Goal: Participate in discussion: Engage in conversation with other users on a specific topic

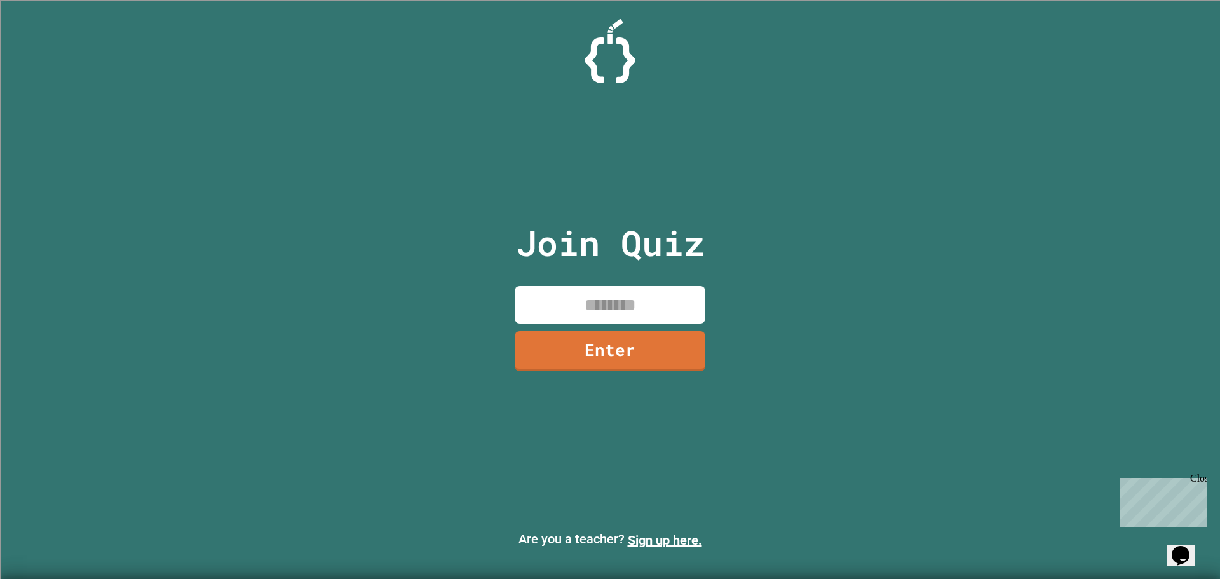
click at [629, 298] on input at bounding box center [610, 305] width 191 height 38
type input "********"
click at [636, 341] on link "Enter" at bounding box center [610, 349] width 173 height 42
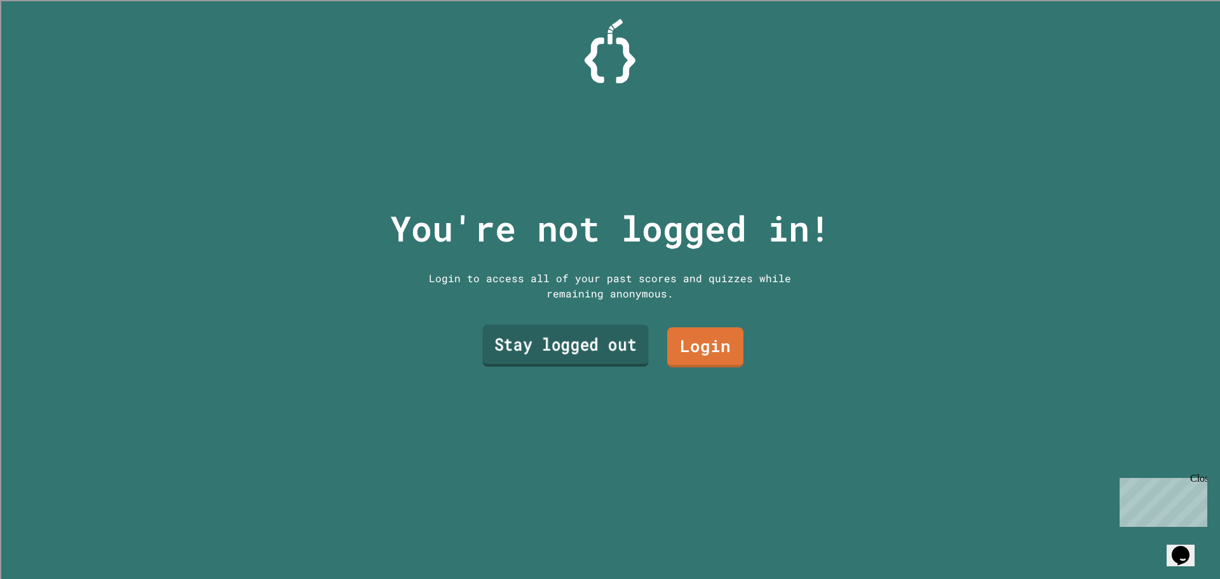
click at [629, 346] on link "Stay logged out" at bounding box center [565, 346] width 166 height 42
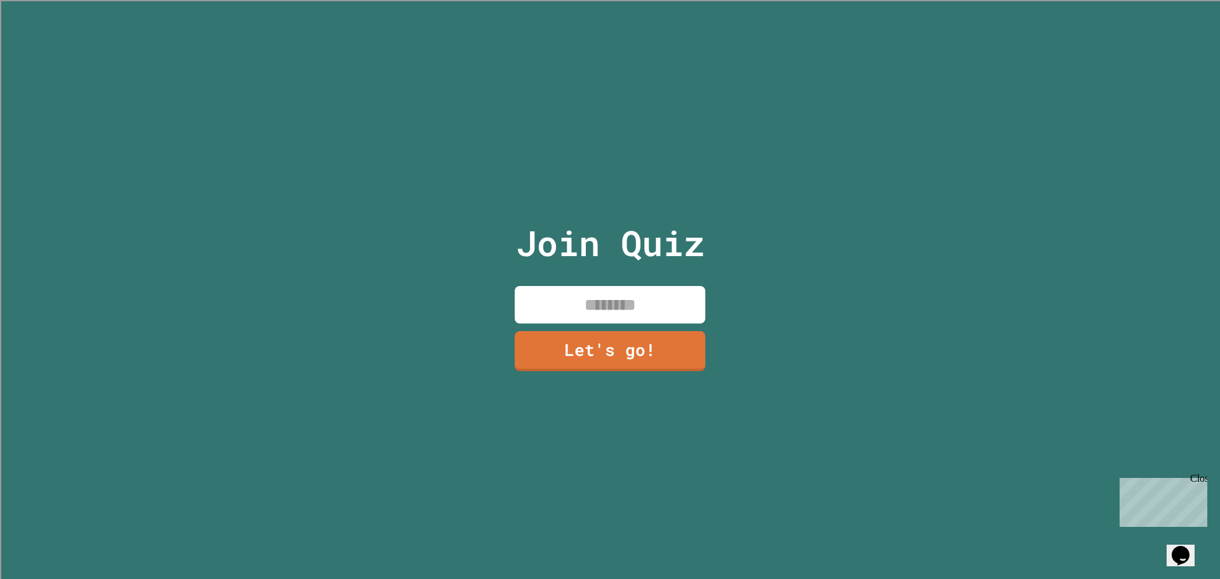
click at [624, 298] on input at bounding box center [610, 305] width 191 height 38
type input "****"
click at [626, 332] on link "Let's go!" at bounding box center [611, 350] width 194 height 42
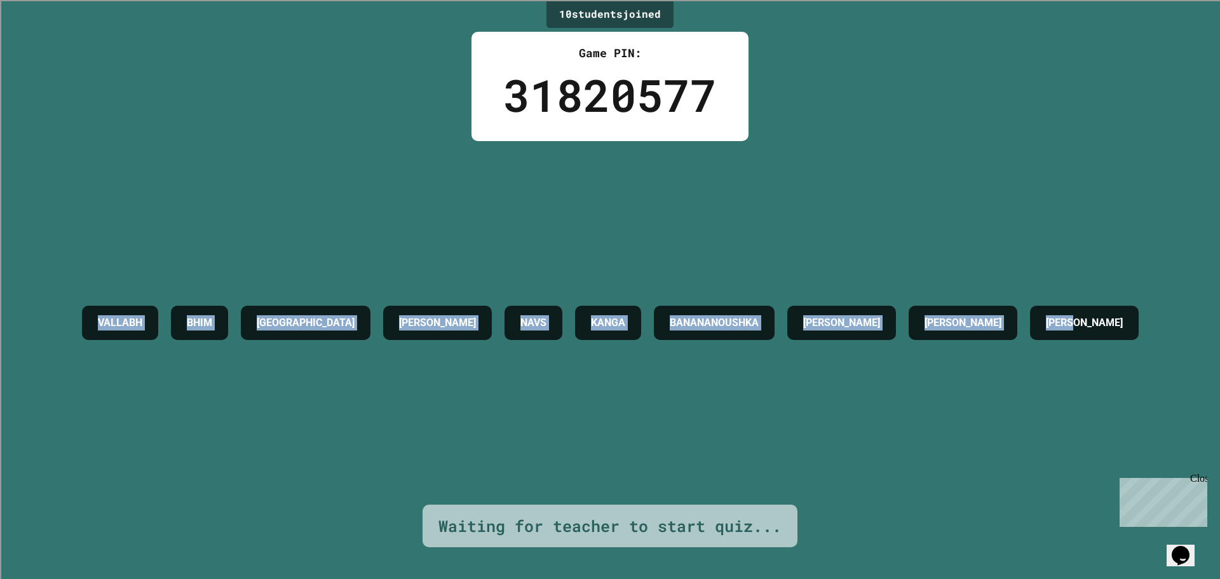
drag, startPoint x: 41, startPoint y: 343, endPoint x: 1220, endPoint y: 315, distance: 1178.8
click at [1220, 315] on div "10 student s joined Game PIN: 31820577 [PERSON_NAME] [PERSON_NAME] NAVS [PERSON…" at bounding box center [610, 289] width 1220 height 579
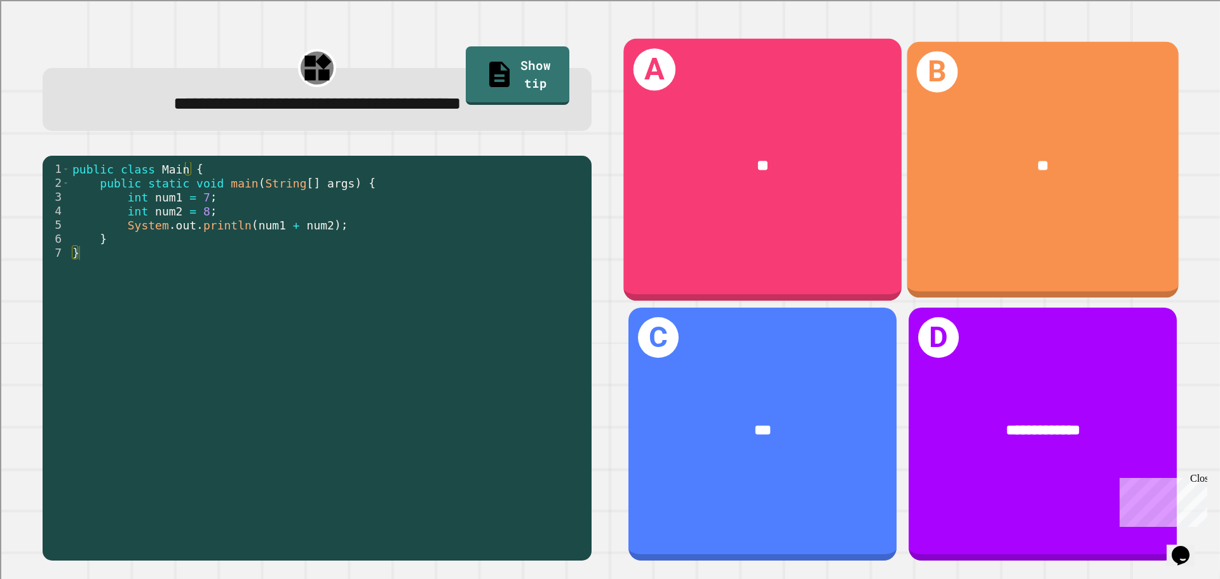
click at [770, 172] on div "**" at bounding box center [763, 166] width 217 height 24
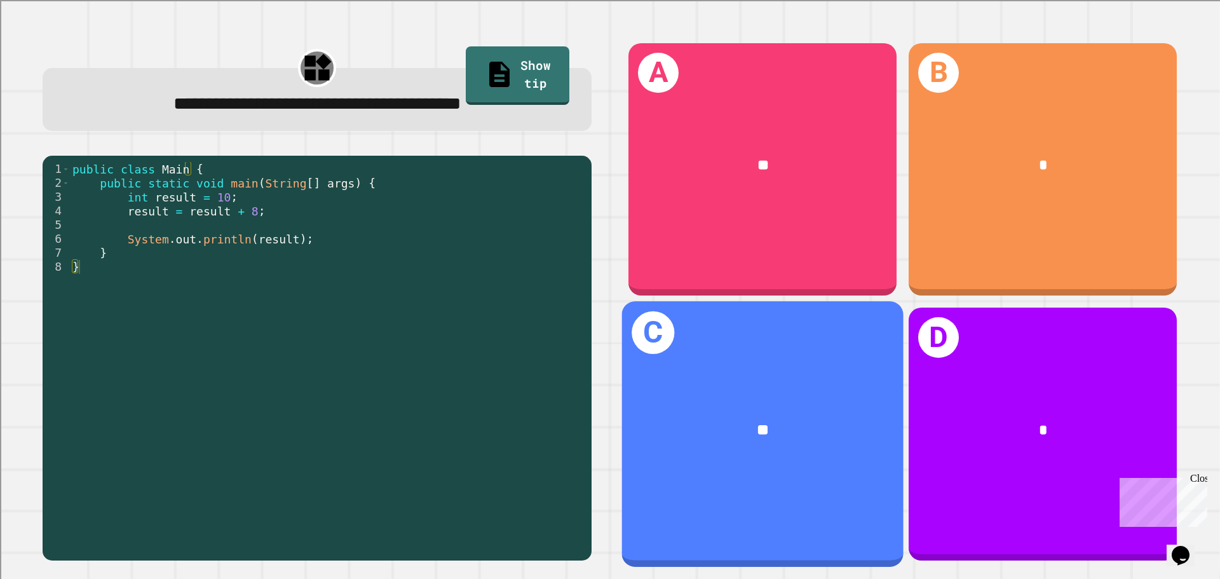
click at [724, 393] on div "**" at bounding box center [763, 430] width 282 height 85
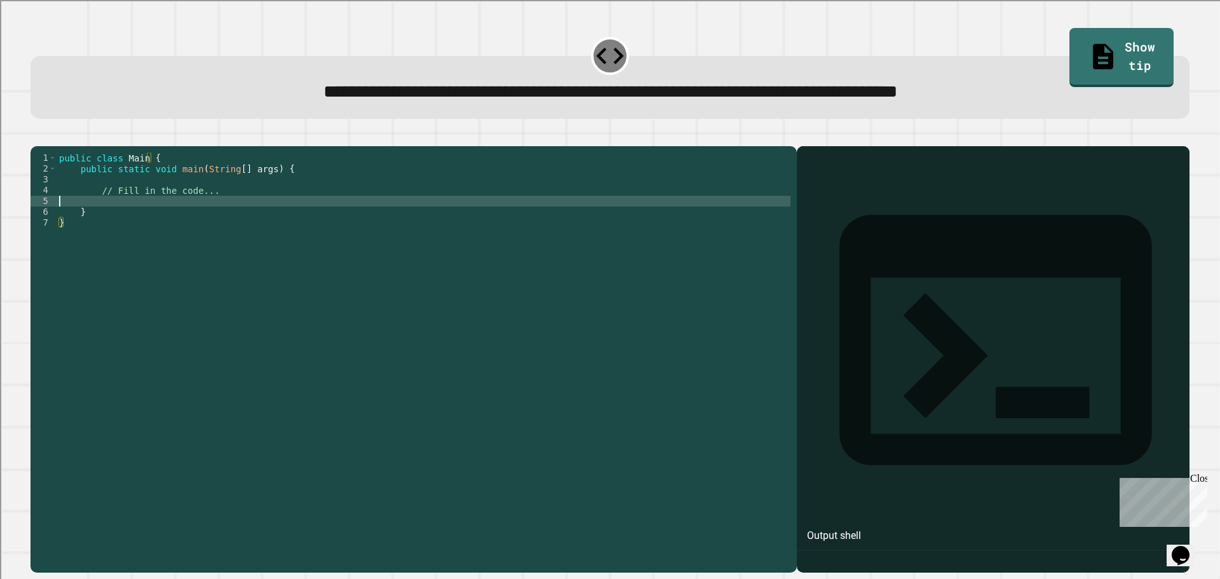
click at [173, 219] on div "public class Main { public static void main ( String [ ] args ) { // Fill in th…" at bounding box center [424, 347] width 734 height 389
type textarea "*"
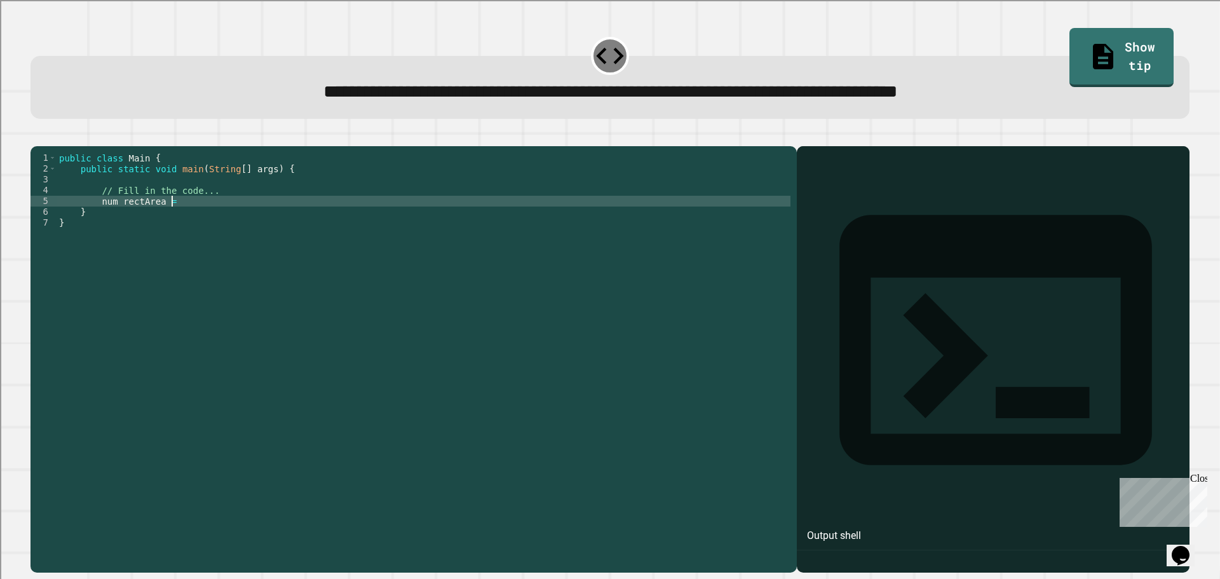
click at [112, 221] on div "public class Main { public static void main ( String [ ] args ) { // Fill in th…" at bounding box center [424, 347] width 734 height 389
click at [172, 219] on div "public class Main { public static void main ( String [ ] args ) { // Fill in th…" at bounding box center [424, 347] width 734 height 389
type textarea "**********"
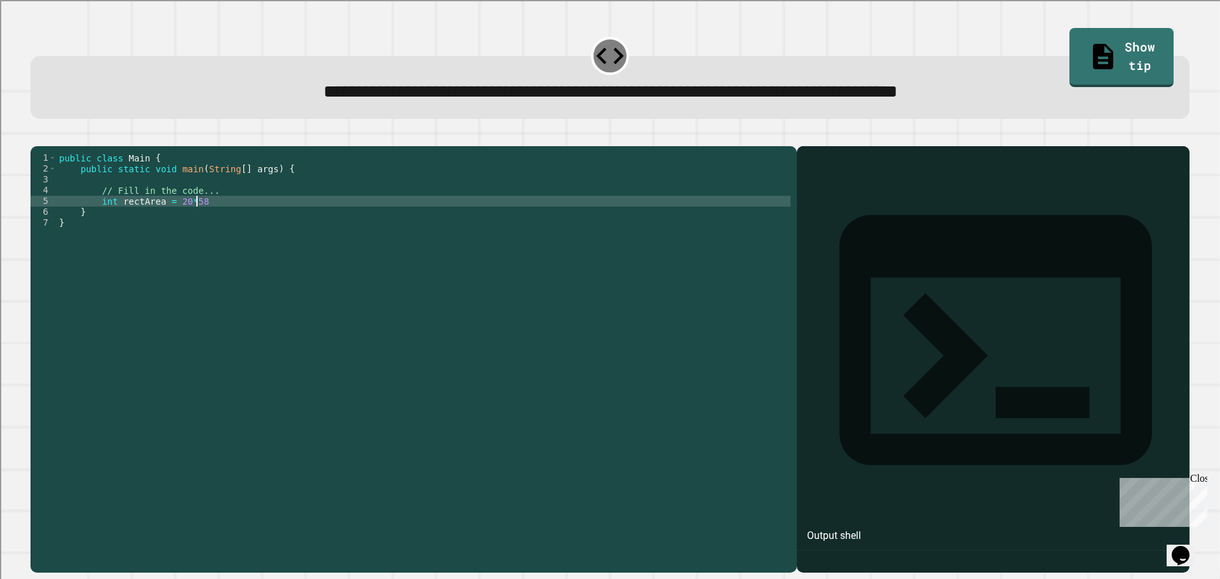
scroll to position [0, 2]
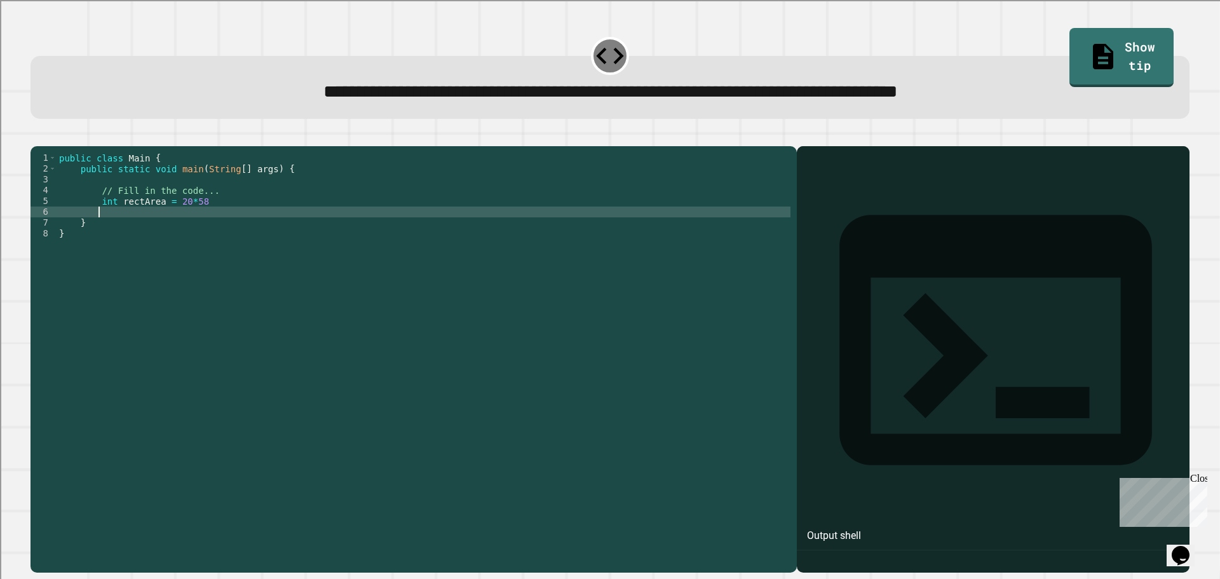
type textarea "*"
click at [37, 136] on button "button" at bounding box center [37, 136] width 0 height 0
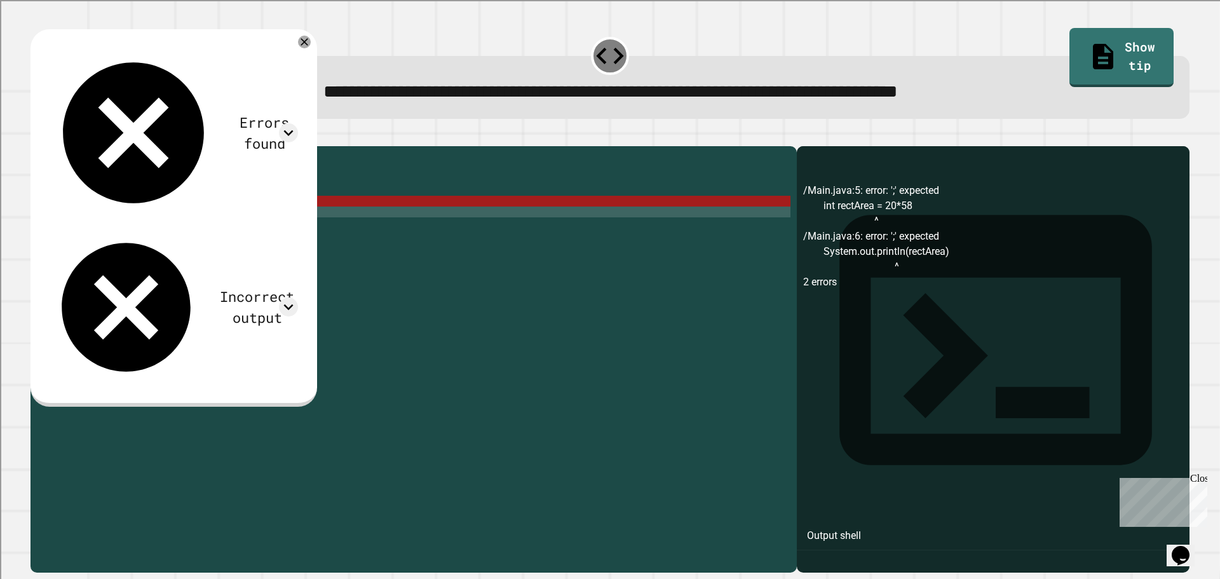
click at [197, 228] on div "public class Main { public static void main ( String [ ] args ) { // Fill in th…" at bounding box center [424, 347] width 734 height 389
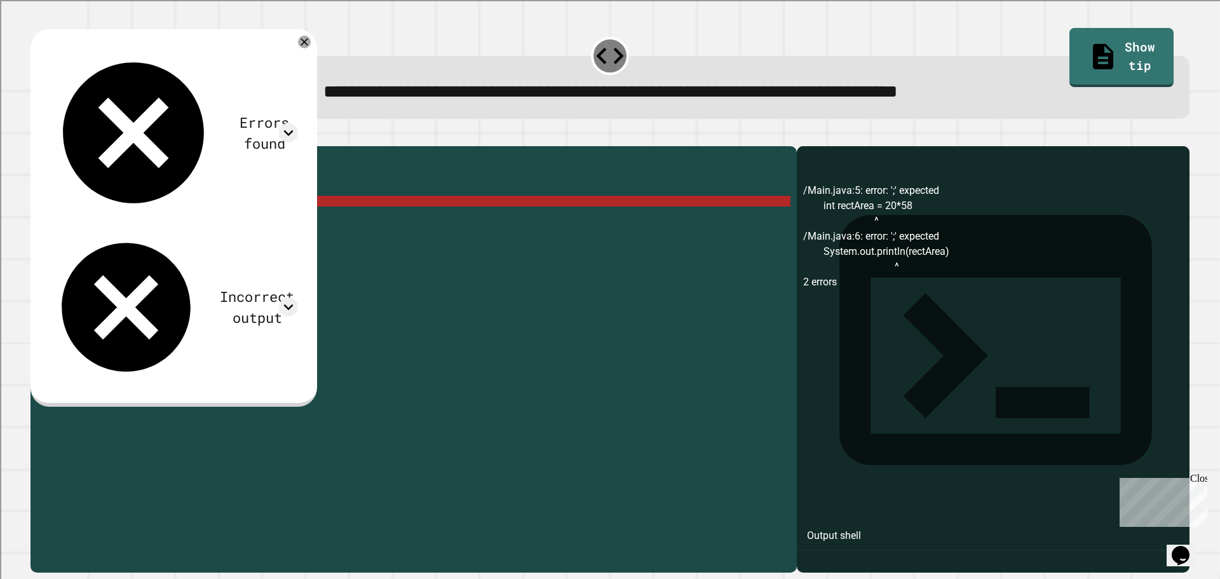
click at [197, 221] on div "public class Main { public static void main ( String [ ] args ) { // Fill in th…" at bounding box center [424, 347] width 734 height 389
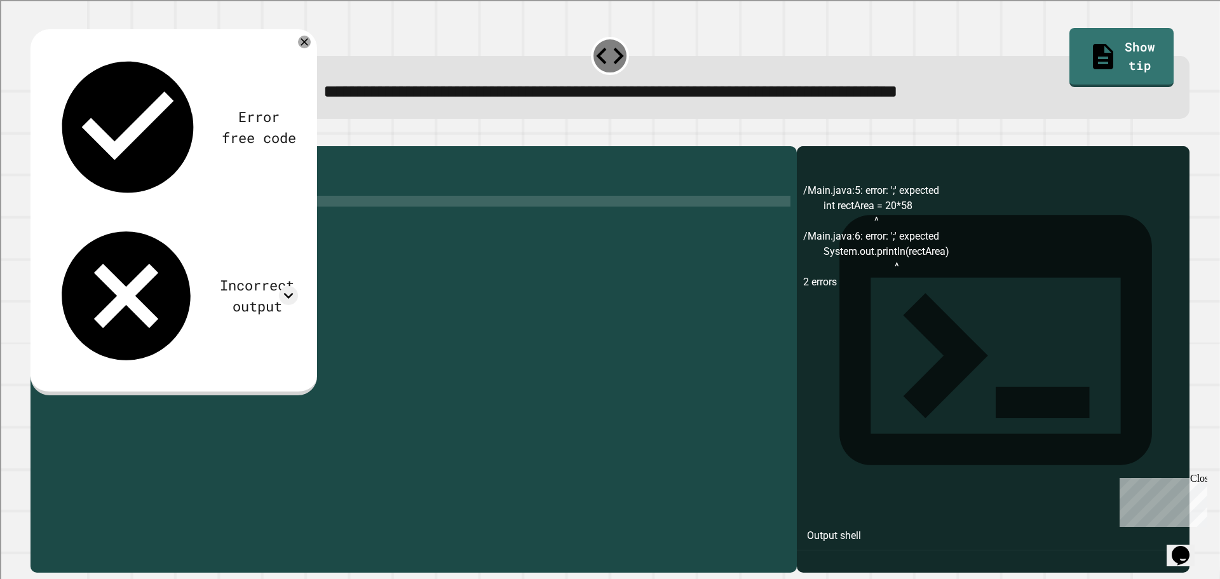
click at [244, 236] on div "public class Main { public static void main ( String [ ] args ) { // Fill in th…" at bounding box center [424, 347] width 734 height 389
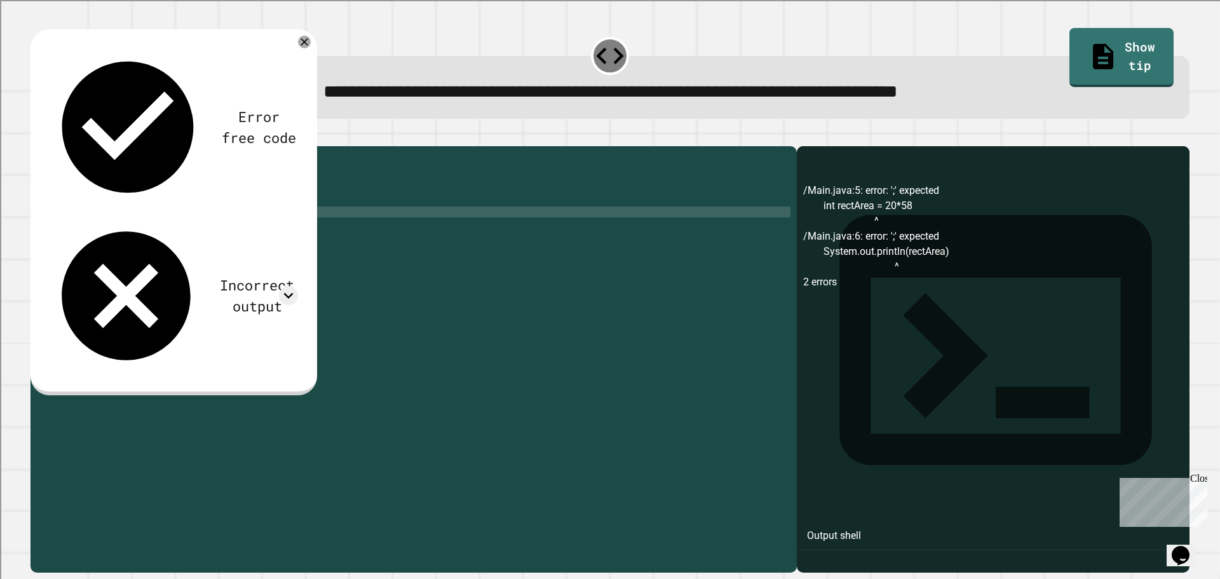
scroll to position [0, 12]
type textarea "**********"
click at [36, 145] on div at bounding box center [610, 138] width 1159 height 15
click at [37, 136] on icon "button" at bounding box center [37, 136] width 0 height 0
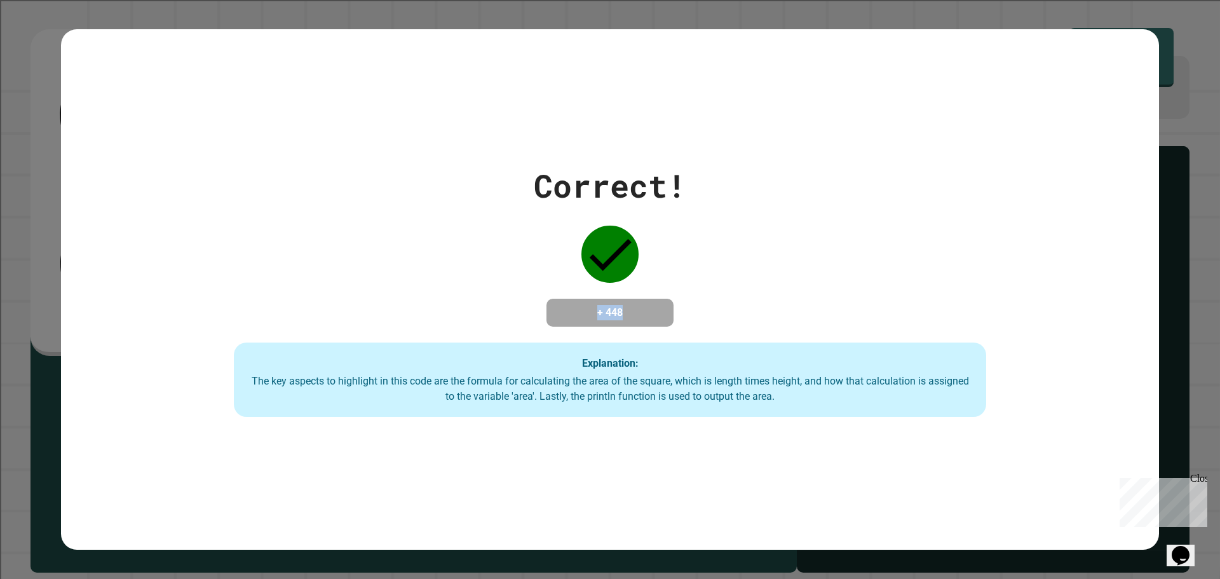
drag, startPoint x: 543, startPoint y: 310, endPoint x: 671, endPoint y: 331, distance: 129.6
click at [671, 331] on div "Correct! + 448 Explanation: The key aspects to highlight in this code are the f…" at bounding box center [610, 290] width 1075 height 256
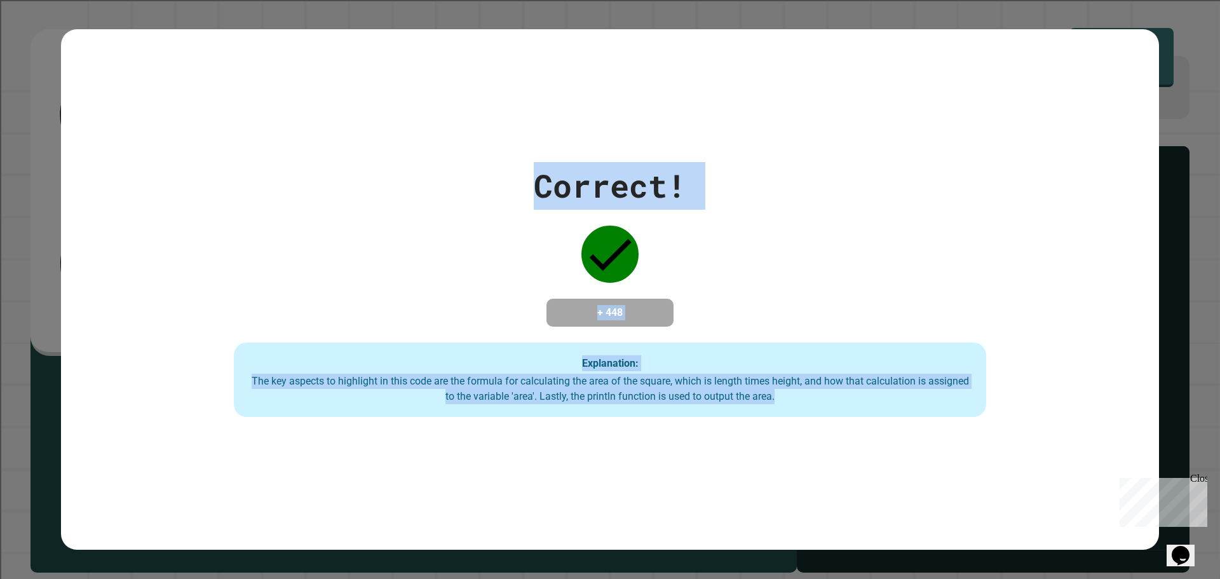
drag, startPoint x: 427, startPoint y: 139, endPoint x: 978, endPoint y: 435, distance: 625.9
click at [978, 435] on div "Correct! + 448 Explanation: The key aspects to highlight in this code are the f…" at bounding box center [610, 289] width 1098 height 521
click at [977, 436] on div "Correct! + 448 Explanation: The key aspects to highlight in this code are the f…" at bounding box center [610, 289] width 1098 height 521
drag, startPoint x: 977, startPoint y: 436, endPoint x: 311, endPoint y: 18, distance: 786.6
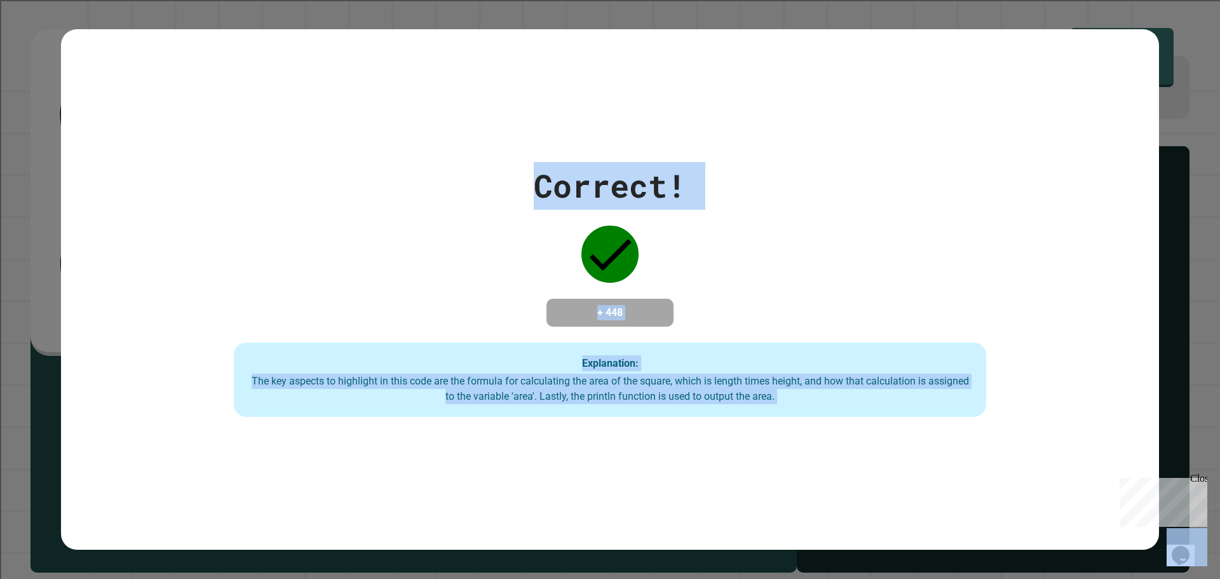
click at [311, 18] on div "Correct! + 448 Explanation: The key aspects to highlight in this code are the f…" at bounding box center [610, 289] width 1220 height 579
drag, startPoint x: 311, startPoint y: 18, endPoint x: 805, endPoint y: 457, distance: 661.4
click at [805, 457] on div "Correct! + 448 Explanation: The key aspects to highlight in this code are the f…" at bounding box center [610, 289] width 1220 height 579
click at [805, 457] on div "Correct! + 448 Explanation: The key aspects to highlight in this code are the f…" at bounding box center [610, 289] width 1098 height 521
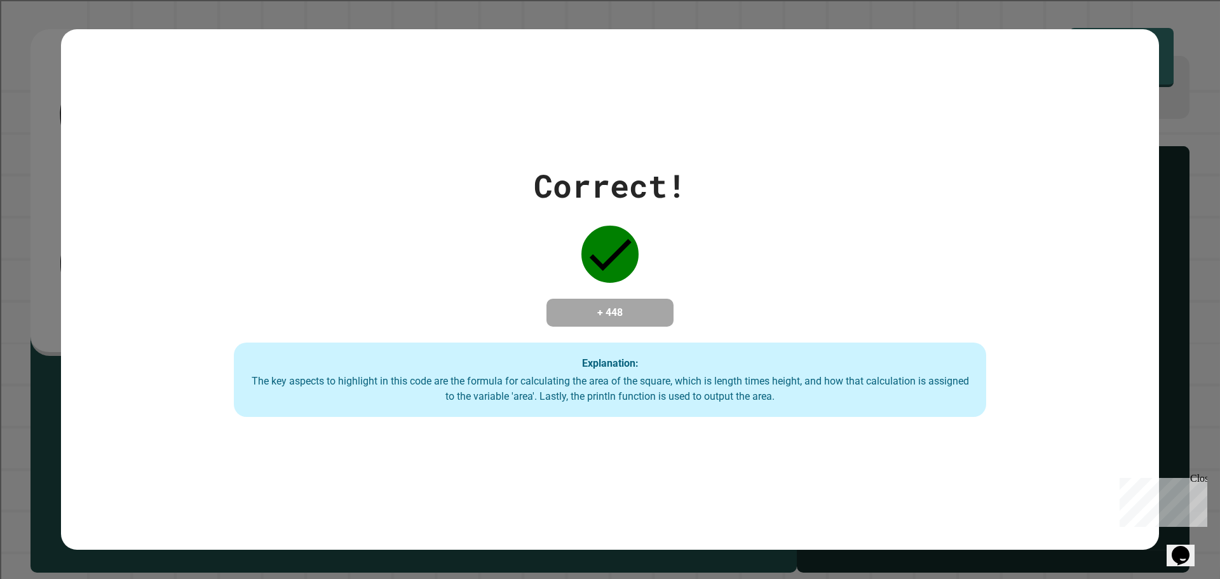
drag, startPoint x: 587, startPoint y: 217, endPoint x: 1220, endPoint y: 609, distance: 744.4
click at [1220, 578] on html "**********" at bounding box center [610, 289] width 1220 height 579
drag, startPoint x: 433, startPoint y: 278, endPoint x: 516, endPoint y: 312, distance: 90.1
click at [516, 312] on div "Correct! + 448 Explanation: The key aspects to highlight in this code are the f…" at bounding box center [610, 290] width 1075 height 256
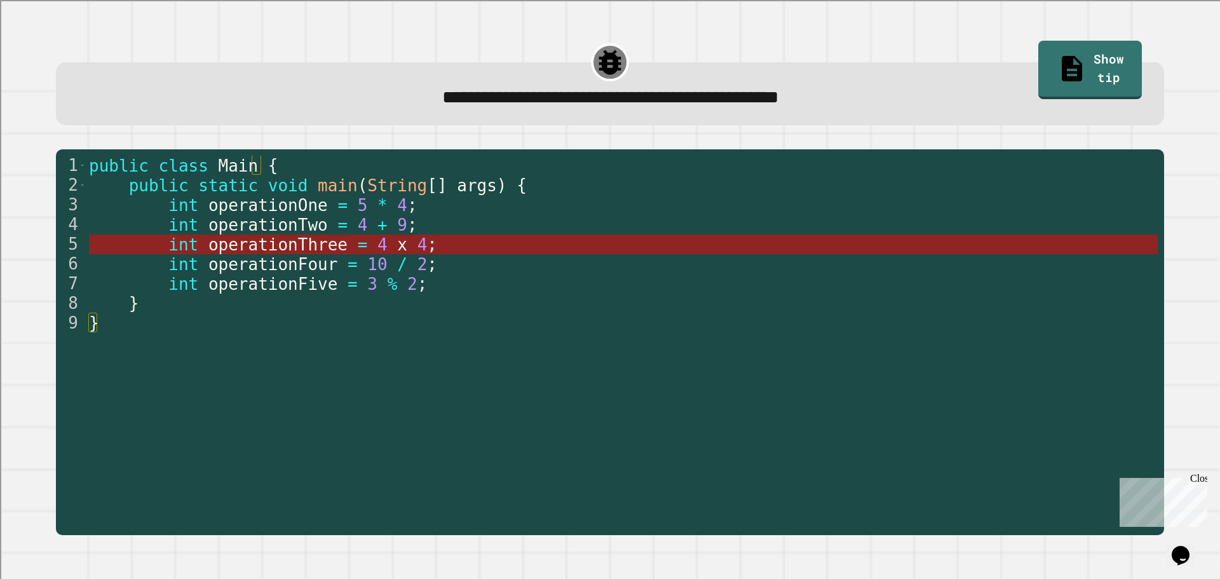
click at [357, 249] on span "=" at bounding box center [362, 244] width 10 height 19
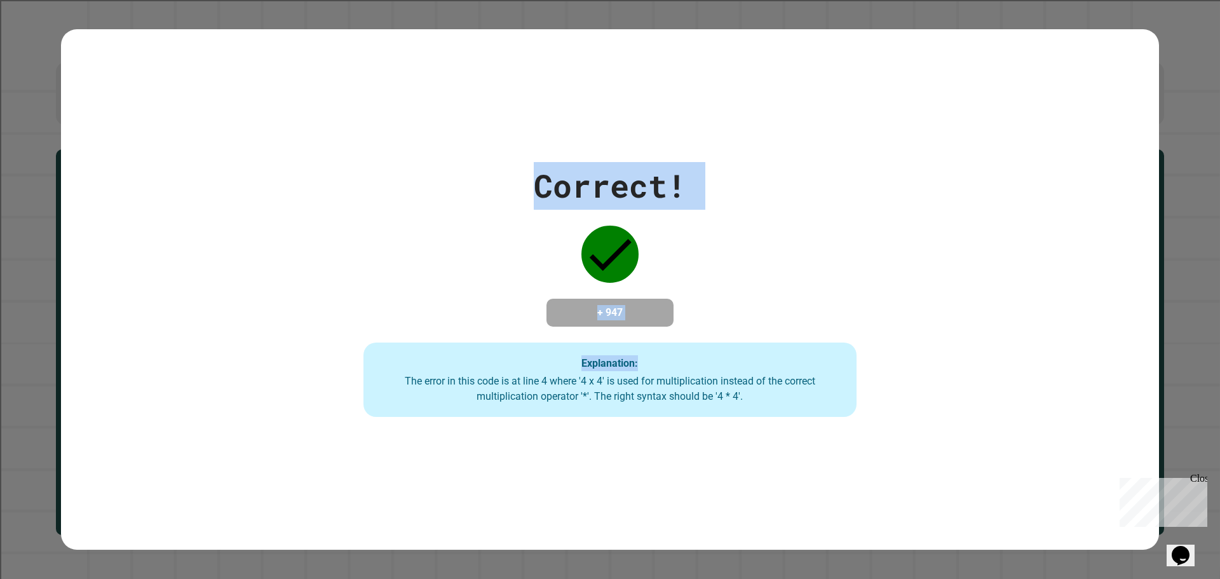
drag, startPoint x: 756, startPoint y: 367, endPoint x: 479, endPoint y: 175, distance: 337.0
click at [479, 175] on div "Correct! + 947 Explanation: The error in this code is at line 4 where '4 x 4' i…" at bounding box center [610, 290] width 705 height 256
click at [476, 237] on div "Correct! + 947 Explanation: The error in this code is at line 4 where '4 x 4' i…" at bounding box center [610, 290] width 705 height 256
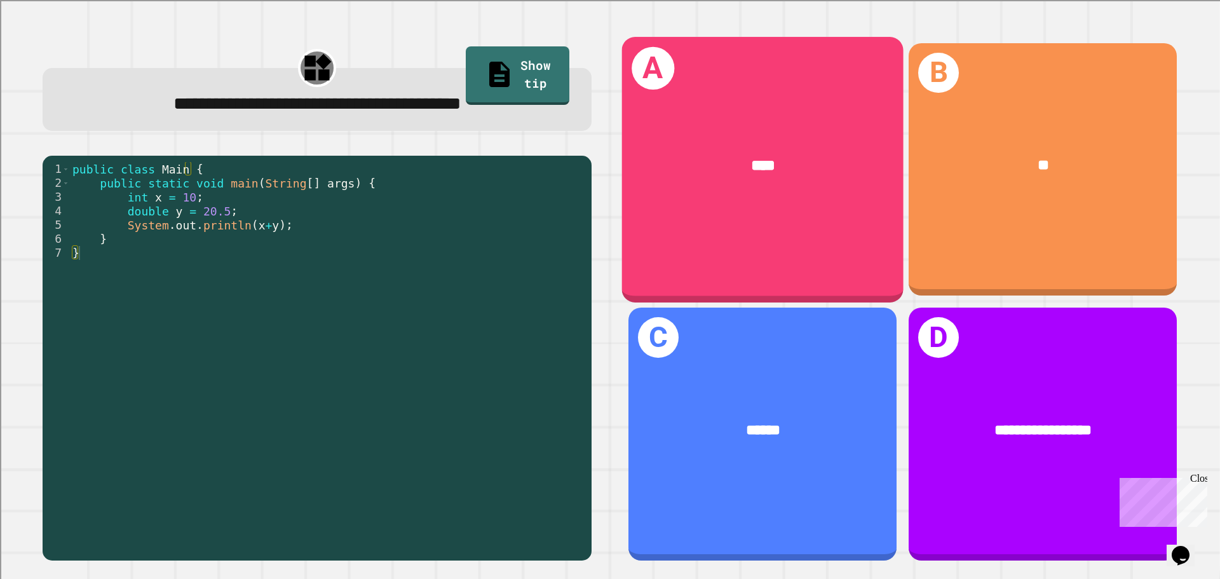
click at [814, 188] on div "****" at bounding box center [763, 165] width 282 height 85
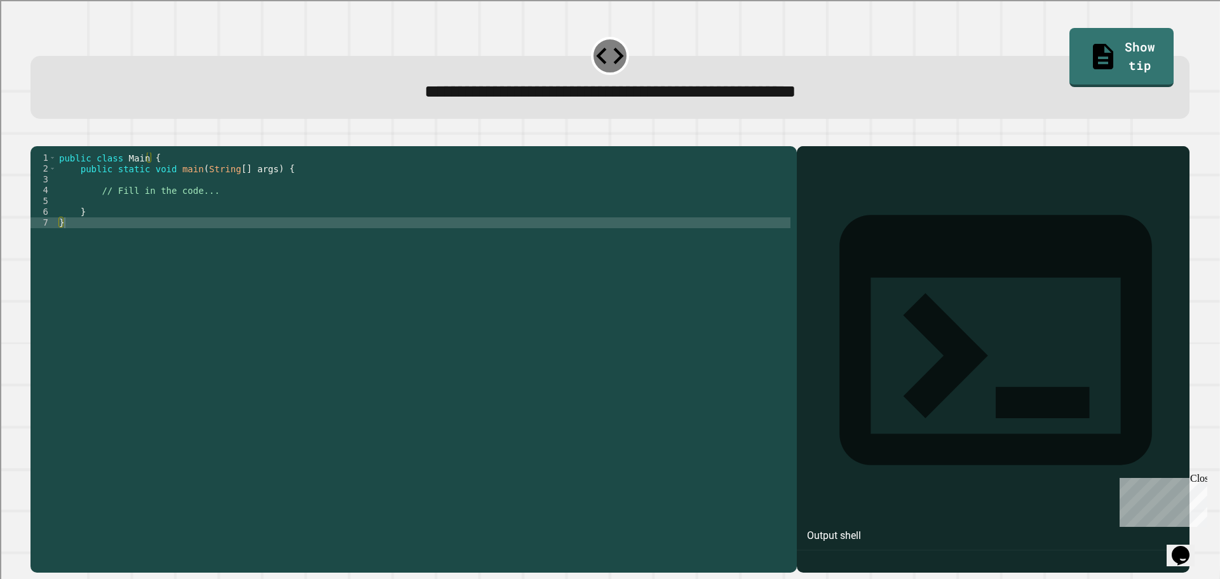
click at [185, 222] on div "public class Main { public static void main ( String [ ] args ) { // Fill in th…" at bounding box center [424, 347] width 734 height 389
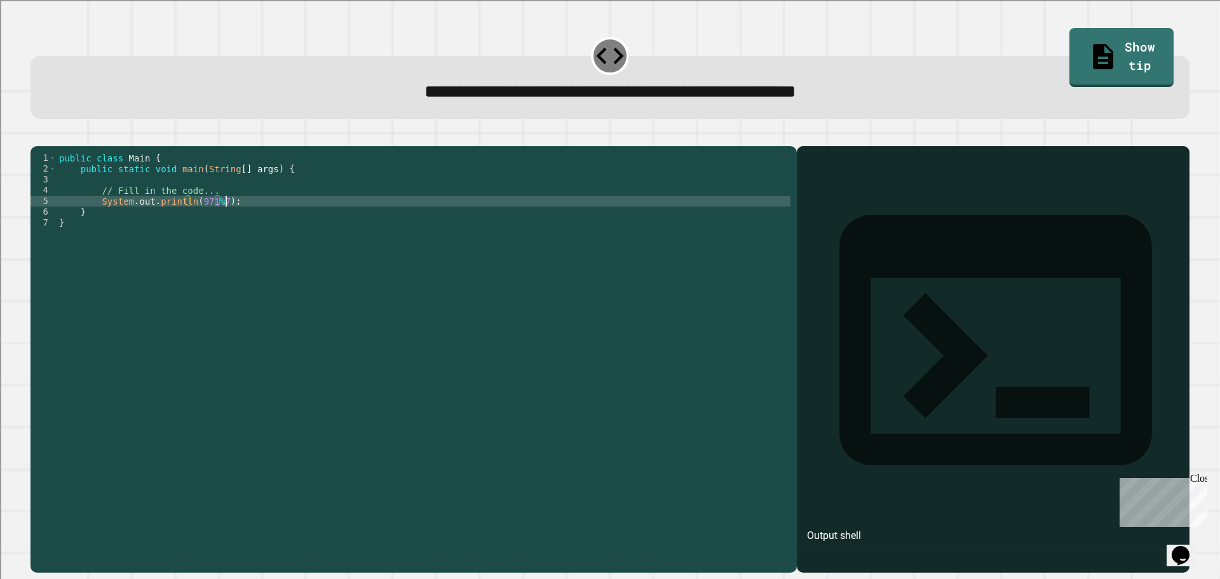
scroll to position [0, 11]
type textarea "**********"
click at [37, 136] on button "button" at bounding box center [37, 136] width 0 height 0
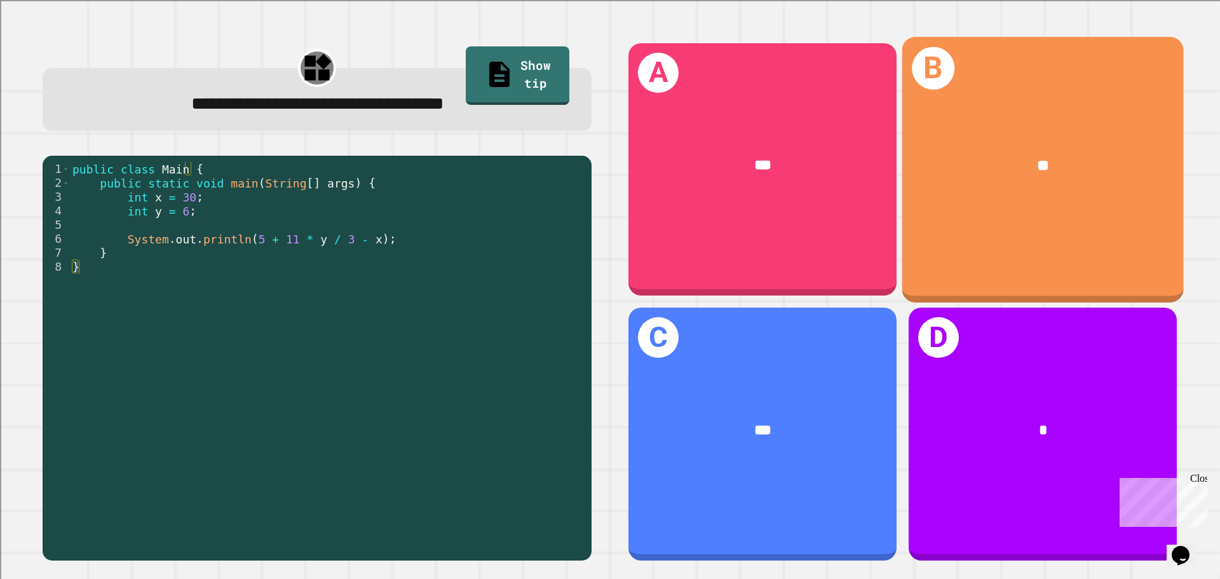
click at [932, 201] on div "**" at bounding box center [1044, 165] width 282 height 85
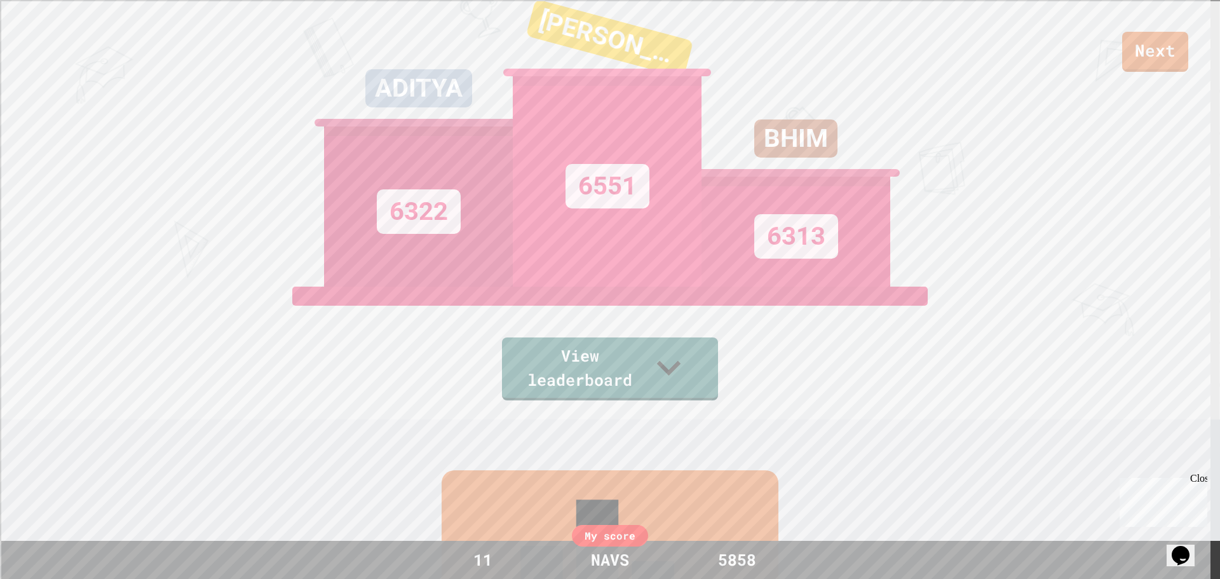
scroll to position [191, 0]
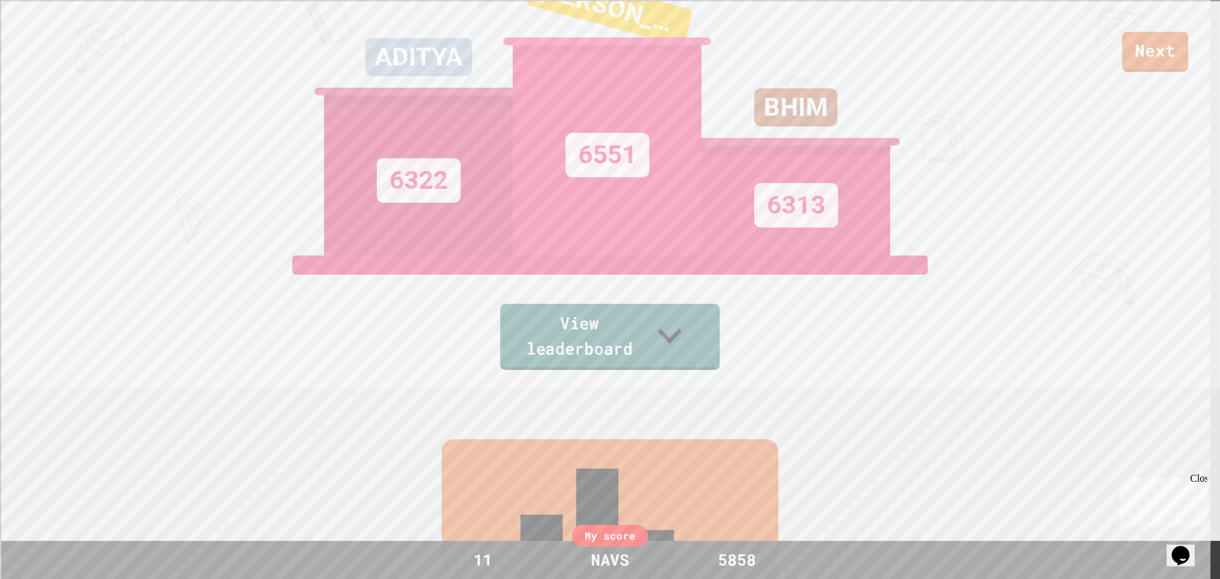
click at [559, 329] on link "View leaderboard" at bounding box center [609, 337] width 219 height 66
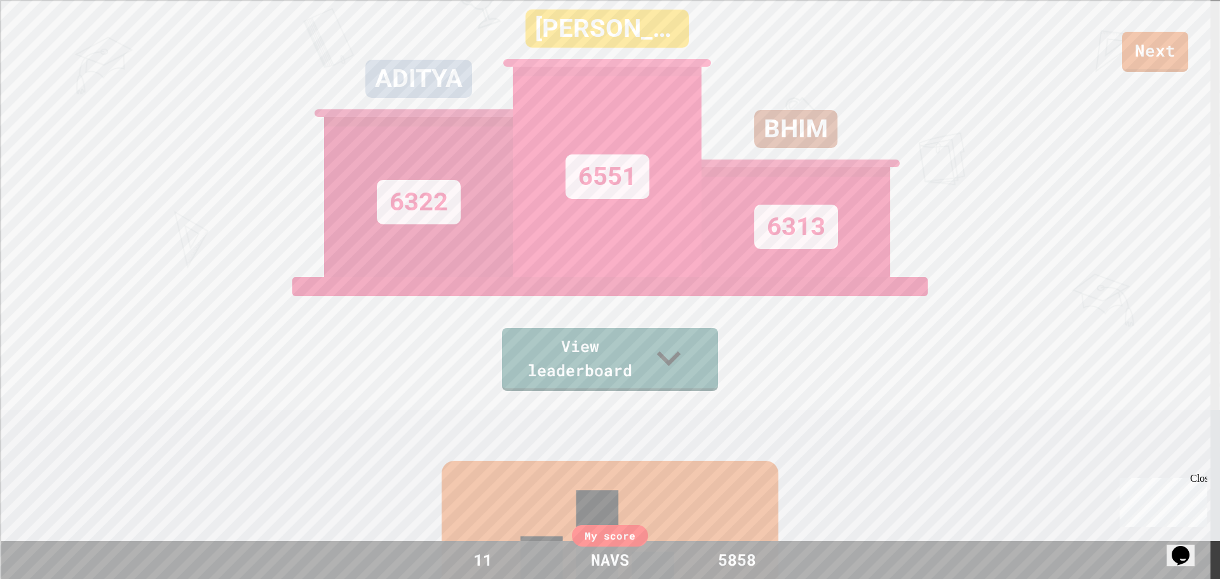
scroll to position [0, 0]
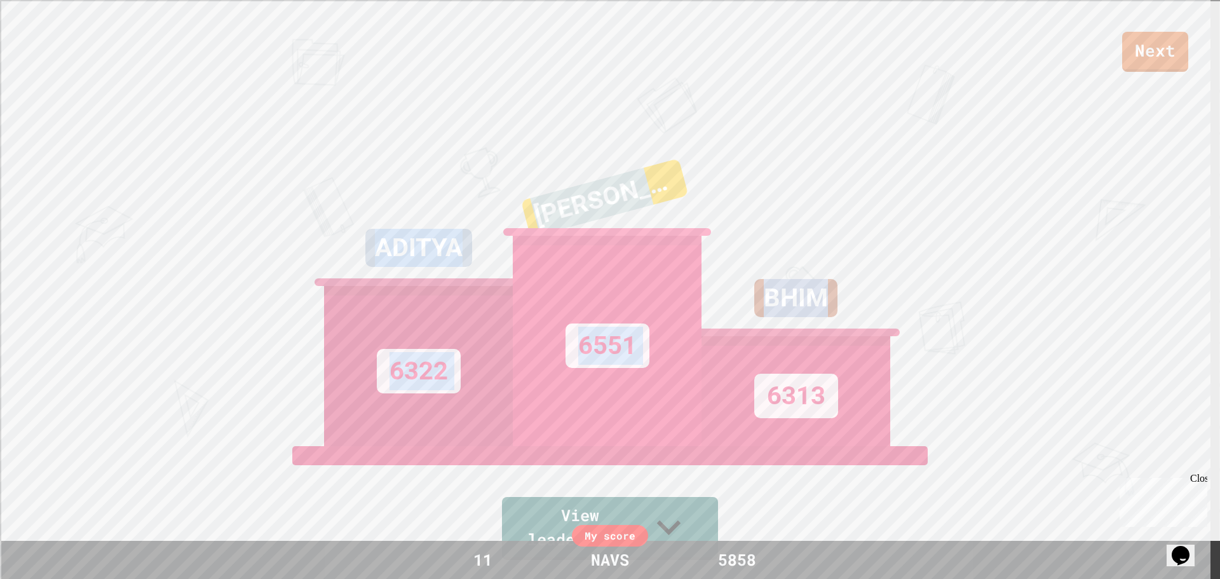
drag, startPoint x: 198, startPoint y: 296, endPoint x: 1004, endPoint y: 306, distance: 806.7
click at [1004, 306] on div "Next ADITYA 6322 [PERSON_NAME] QUI 6551 BHIM 6313 View leaderboard" at bounding box center [610, 289] width 1220 height 579
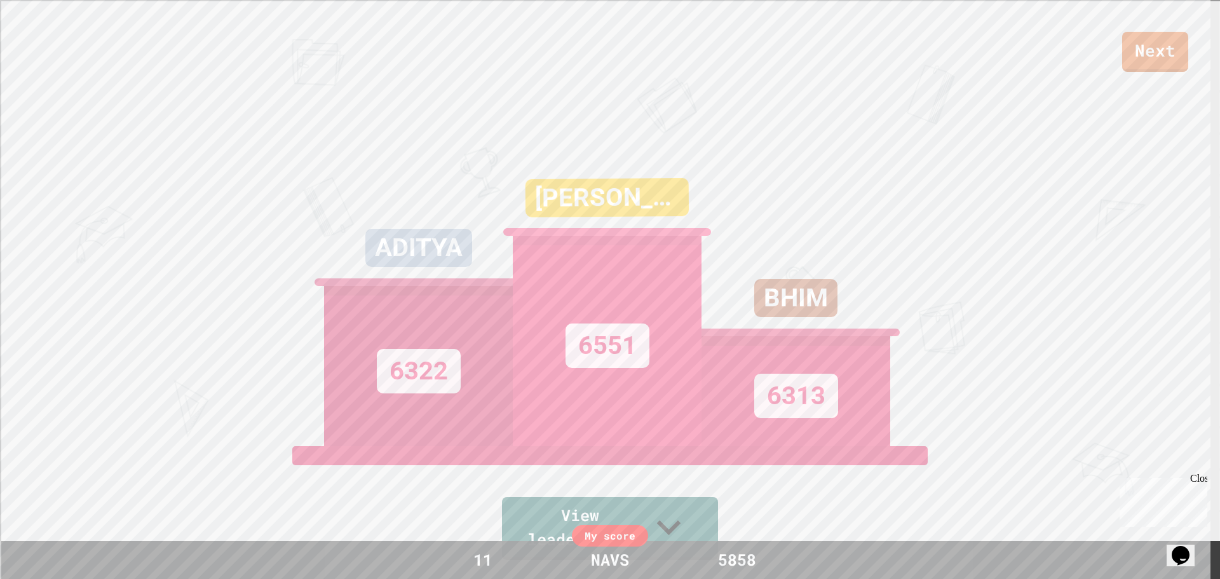
click at [575, 10] on div "Next" at bounding box center [610, 36] width 1220 height 72
